Goal: Communication & Community: Ask a question

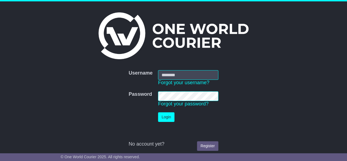
type input "**********"
click at [164, 117] on button "Login" at bounding box center [166, 117] width 16 height 10
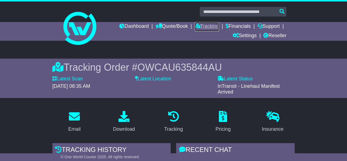
click at [197, 25] on link "Tracking" at bounding box center [207, 26] width 24 height 9
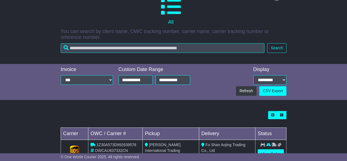
scroll to position [192, 0]
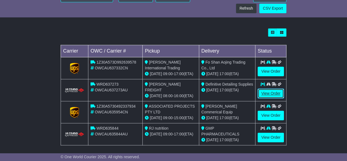
click at [274, 91] on link "View Order" at bounding box center [271, 93] width 26 height 10
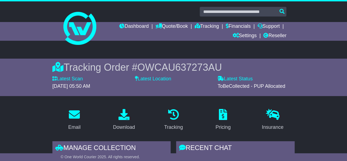
scroll to position [137, 0]
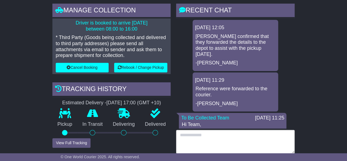
click at [214, 145] on textarea at bounding box center [235, 142] width 119 height 24
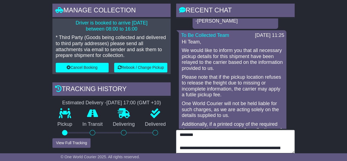
scroll to position [247, 0]
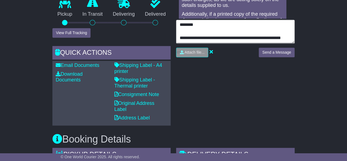
type textarea "**********"
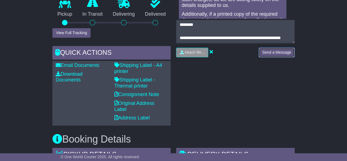
click at [273, 50] on button "Send a Message" at bounding box center [277, 53] width 36 height 10
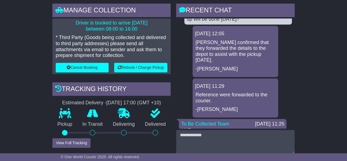
scroll to position [0, 0]
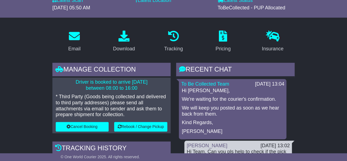
scroll to position [110, 0]
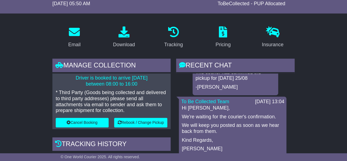
scroll to position [27, 0]
